Goal: Task Accomplishment & Management: Complete application form

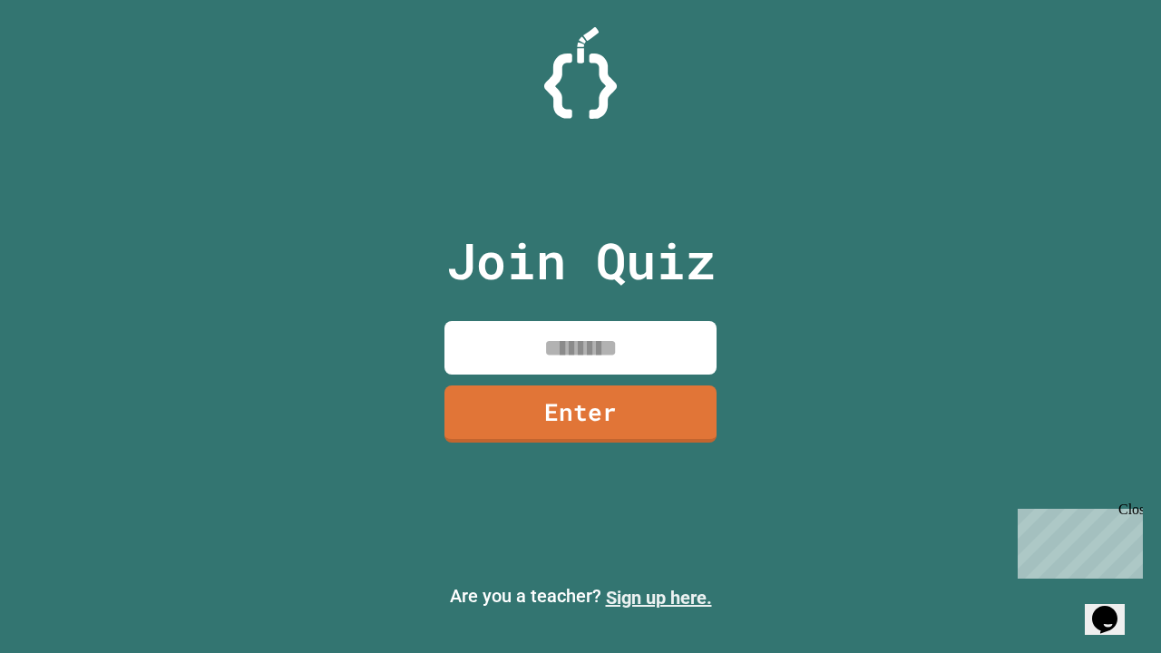
click at [659, 598] on link "Sign up here." at bounding box center [659, 598] width 106 height 22
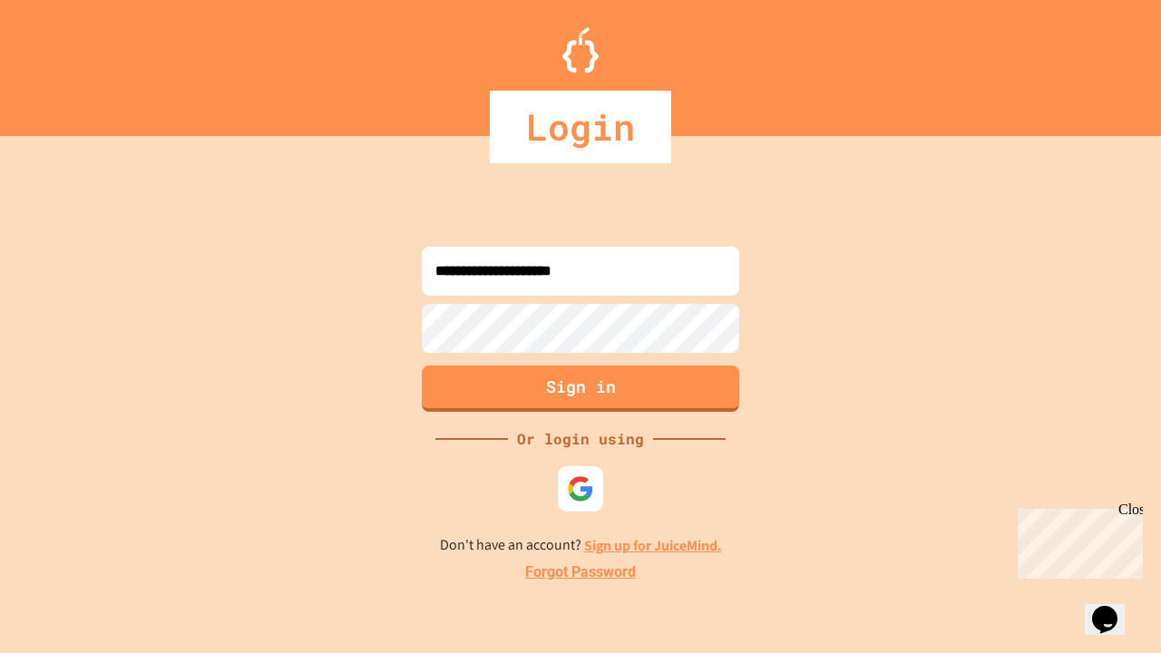
type input "**********"
